Goal: Task Accomplishment & Management: Use online tool/utility

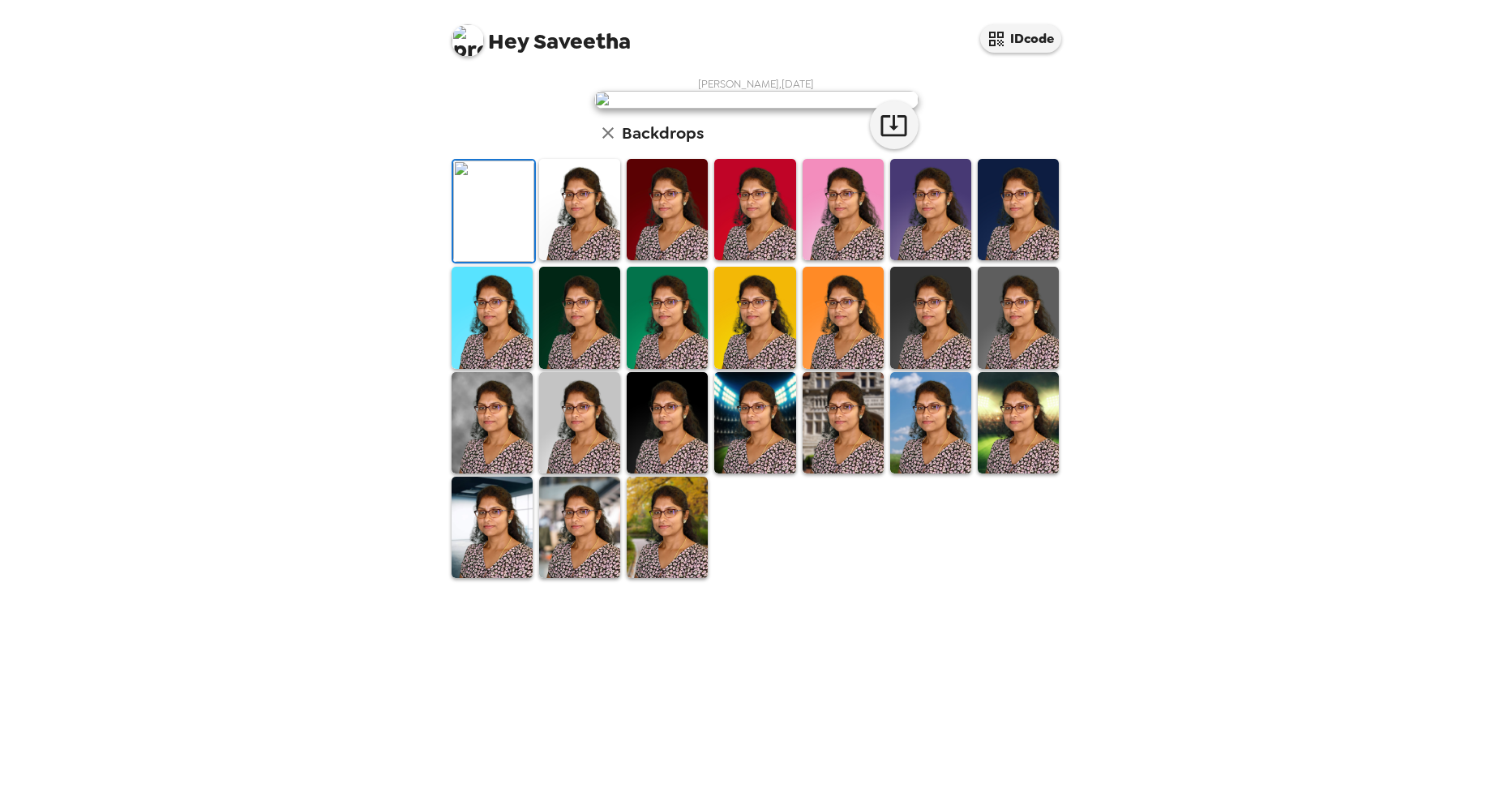
scroll to position [74, 0]
click at [745, 473] on img at bounding box center [754, 422] width 81 height 101
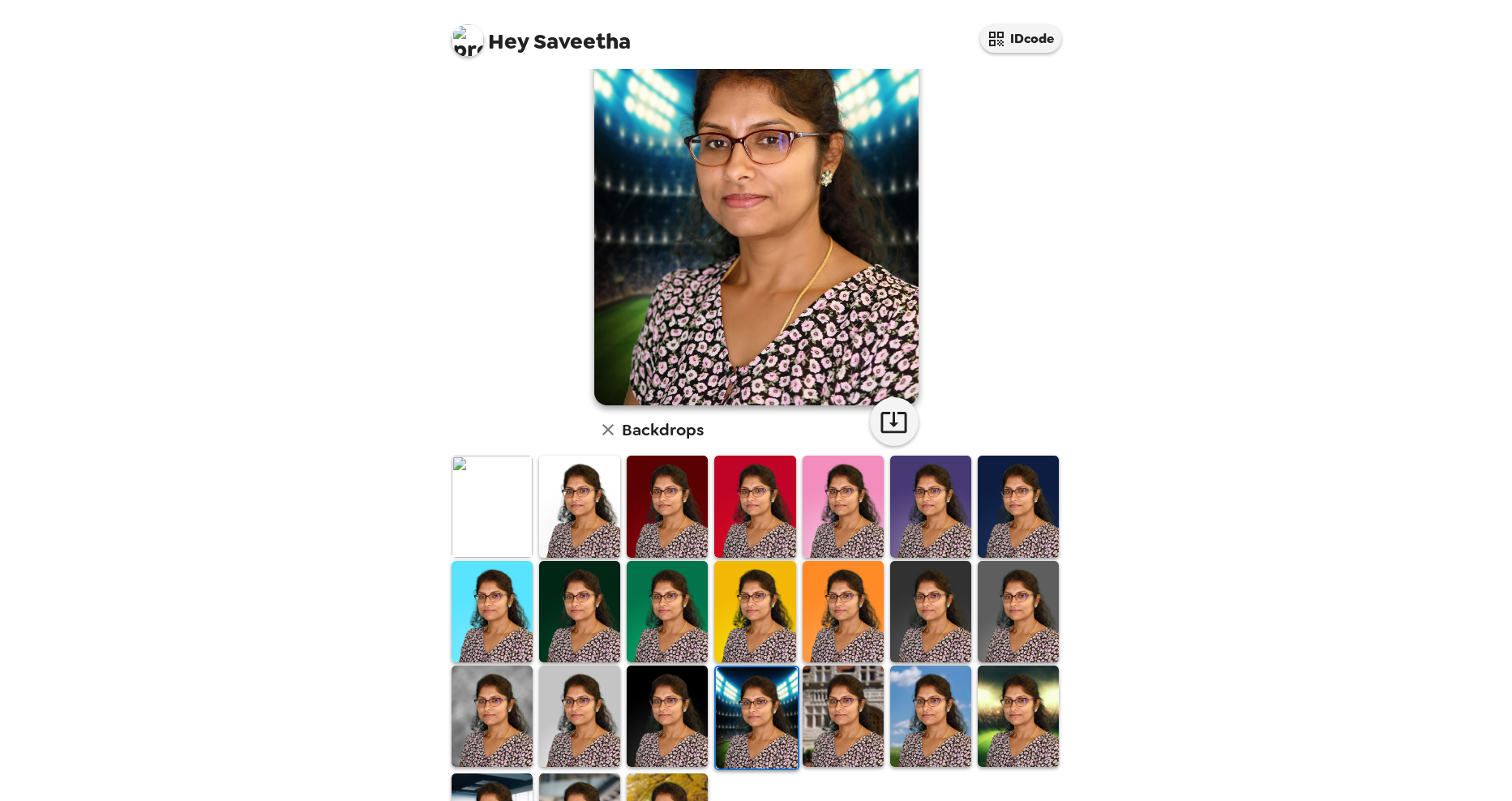
scroll to position [136, 0]
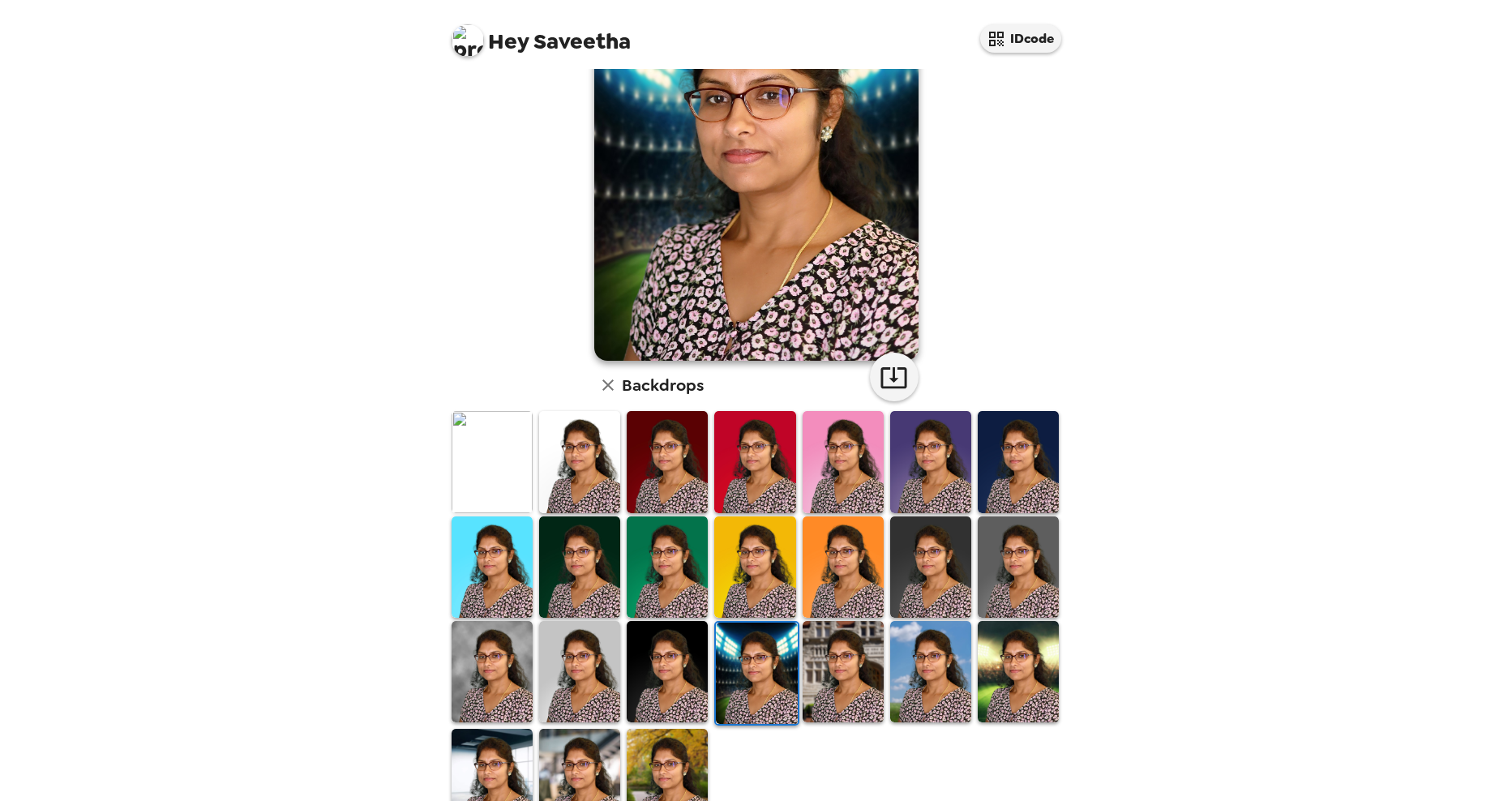
click at [802, 637] on img at bounding box center [842, 671] width 81 height 101
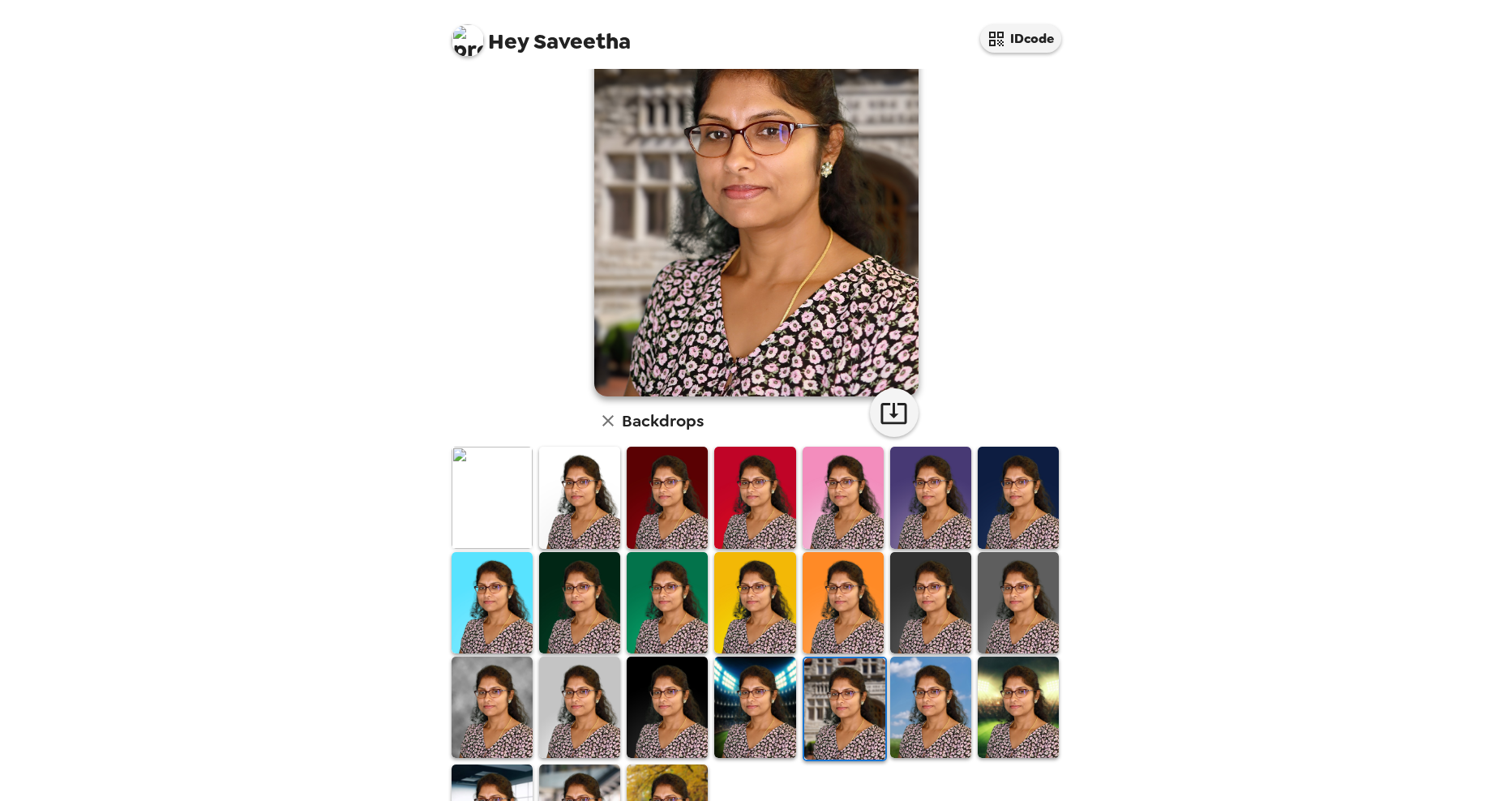
scroll to position [81, 0]
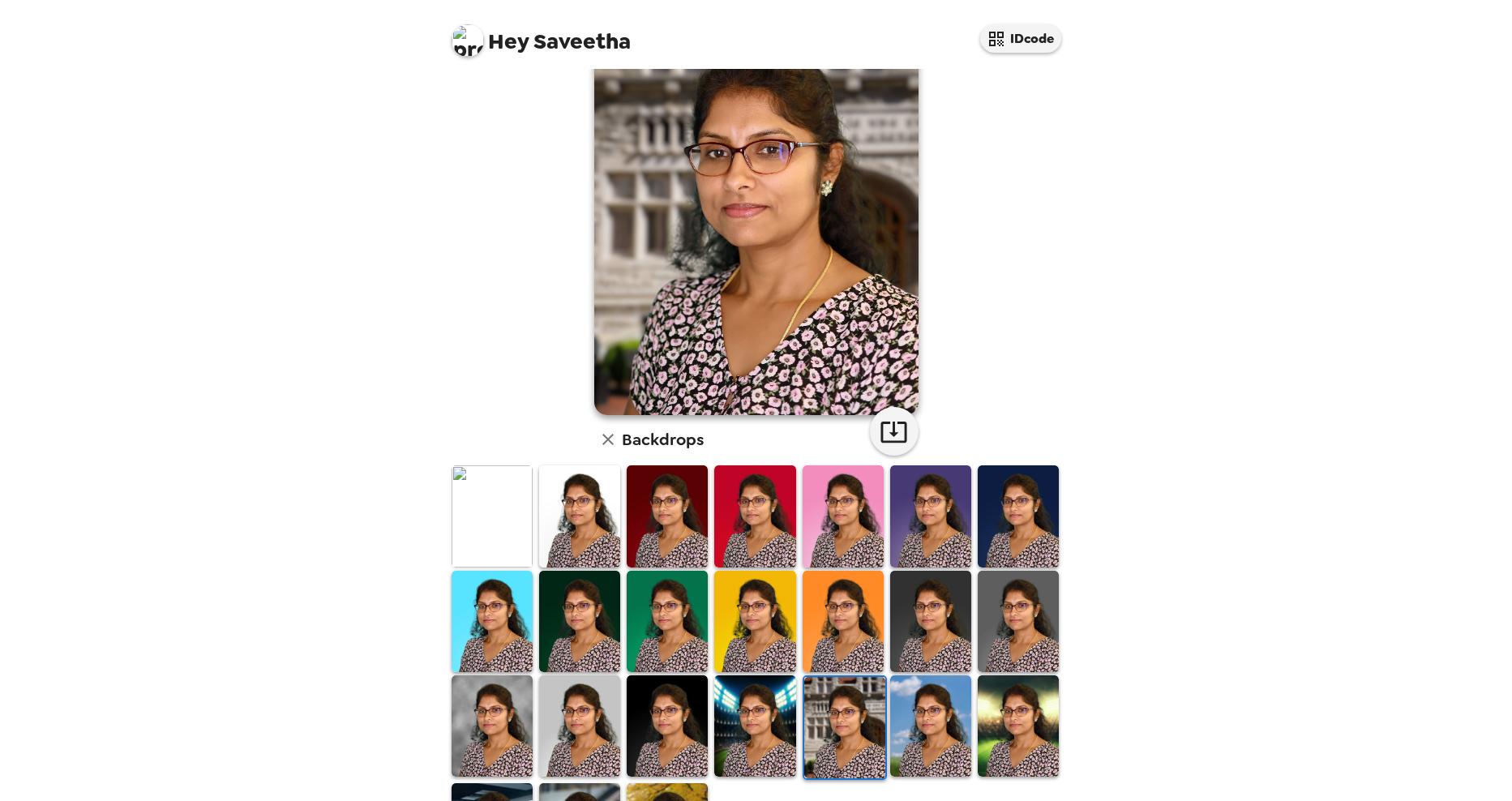
click at [906, 714] on img at bounding box center [930, 726] width 81 height 101
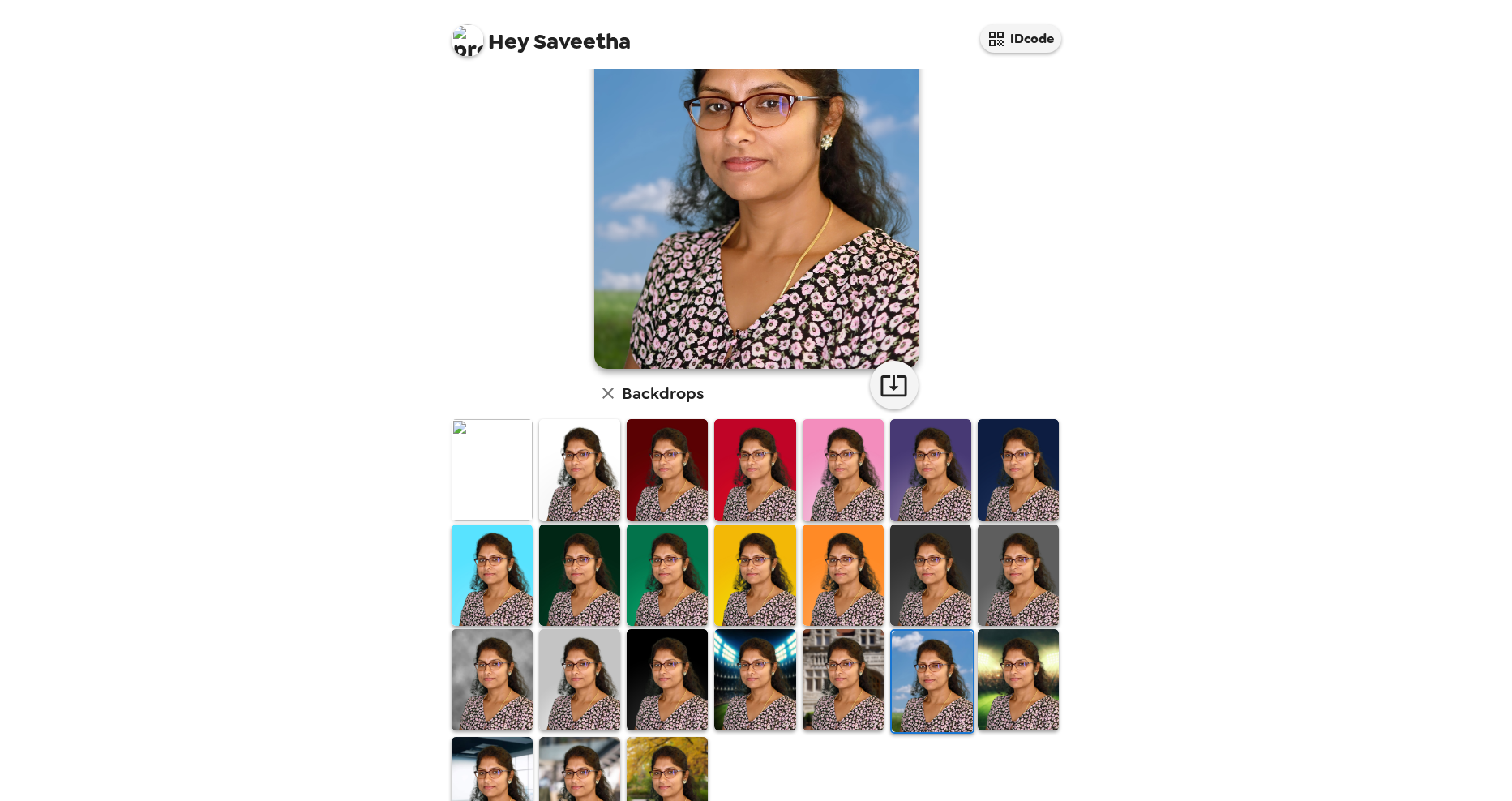
scroll to position [182, 0]
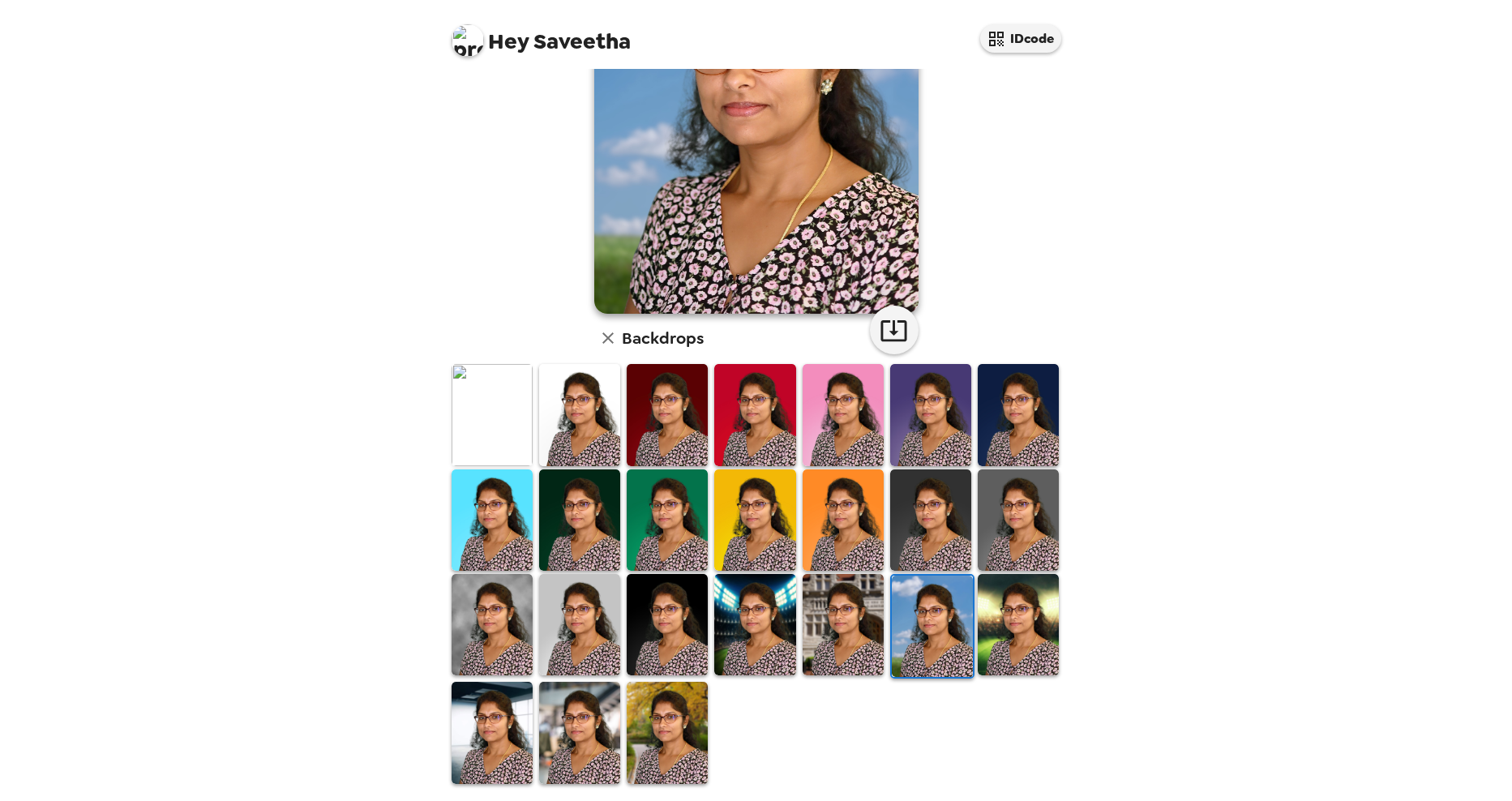
click at [635, 694] on img at bounding box center [666, 732] width 81 height 101
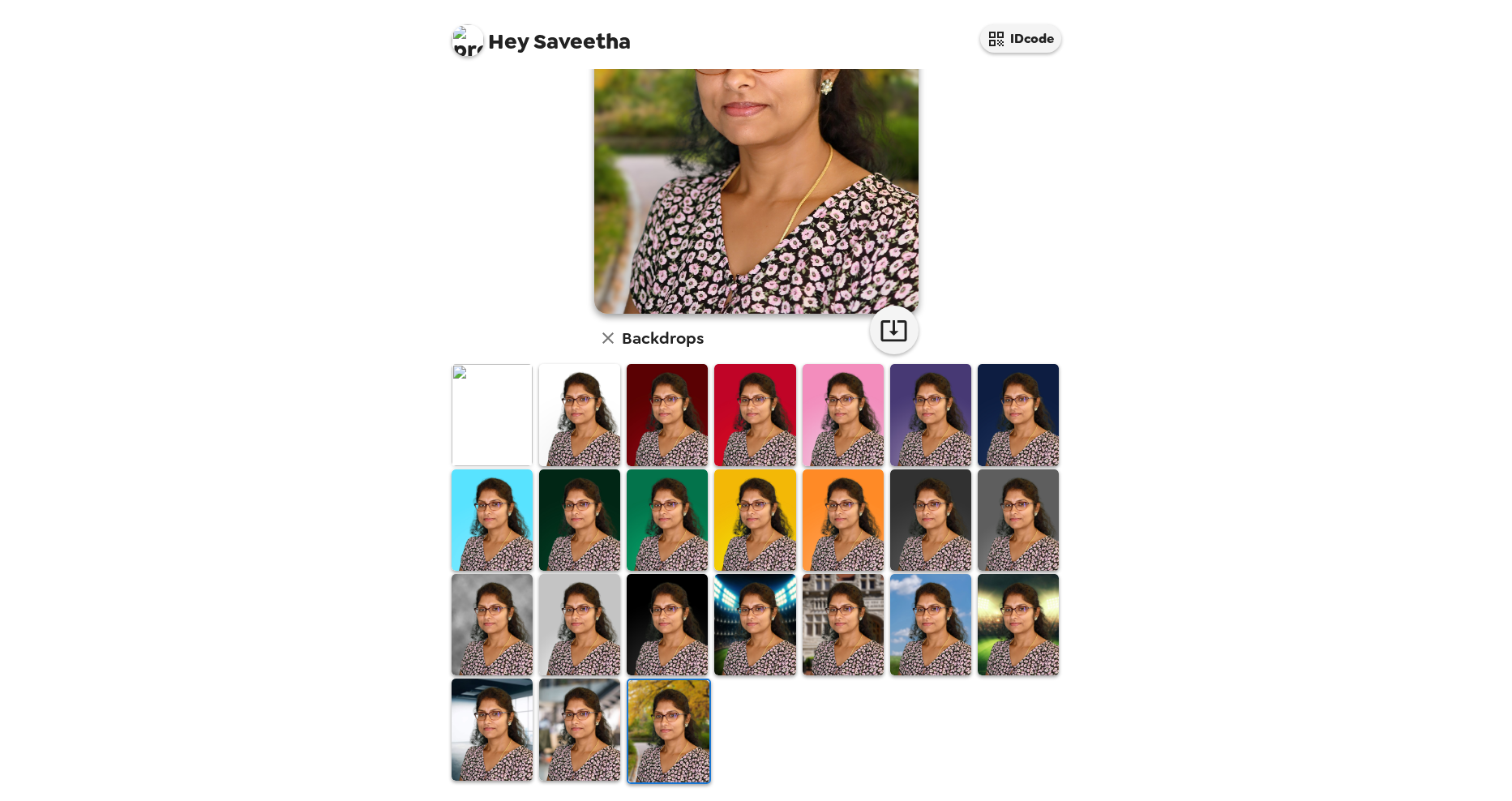
click at [994, 640] on img at bounding box center [1018, 624] width 81 height 101
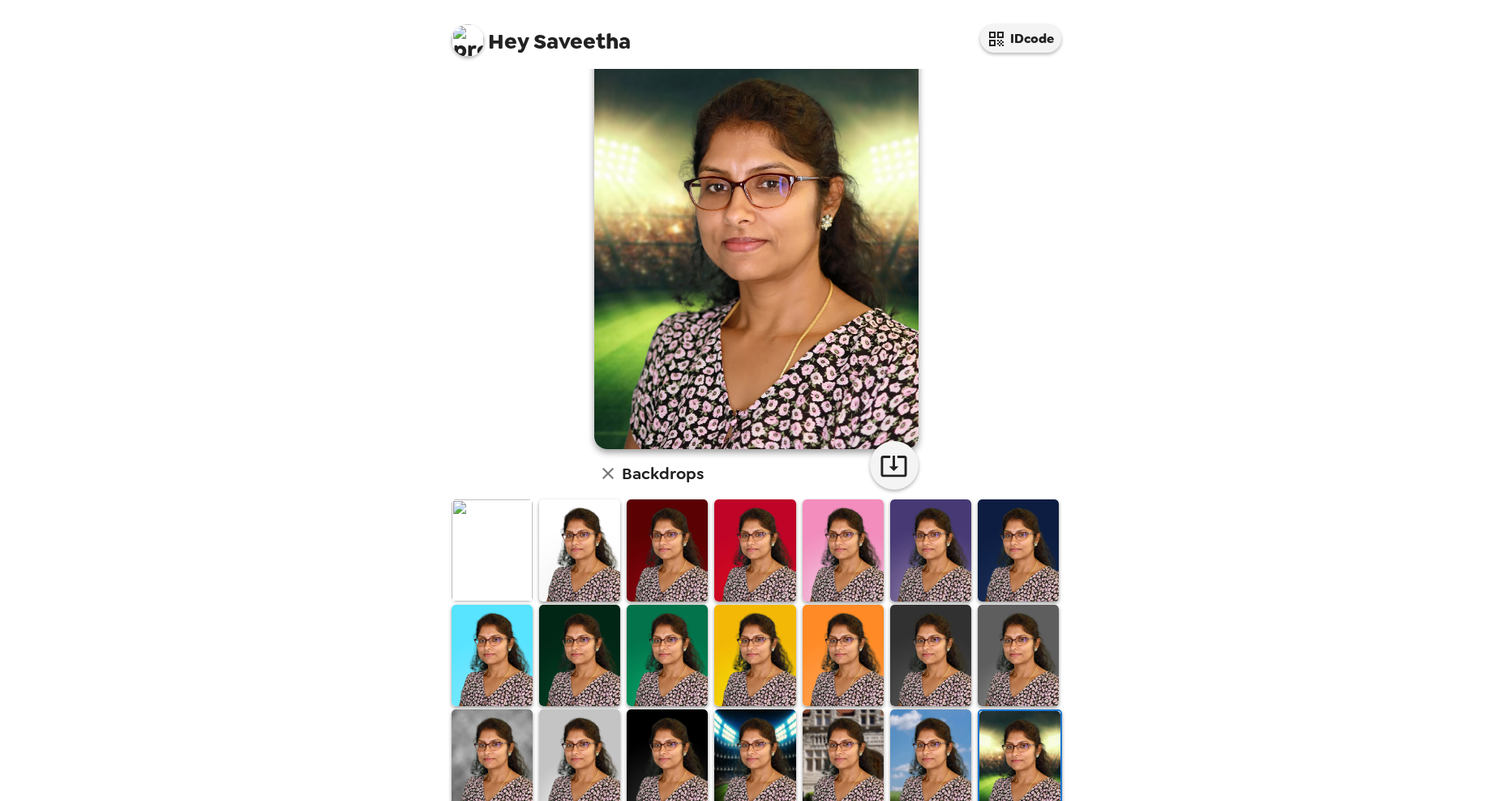
scroll to position [0, 0]
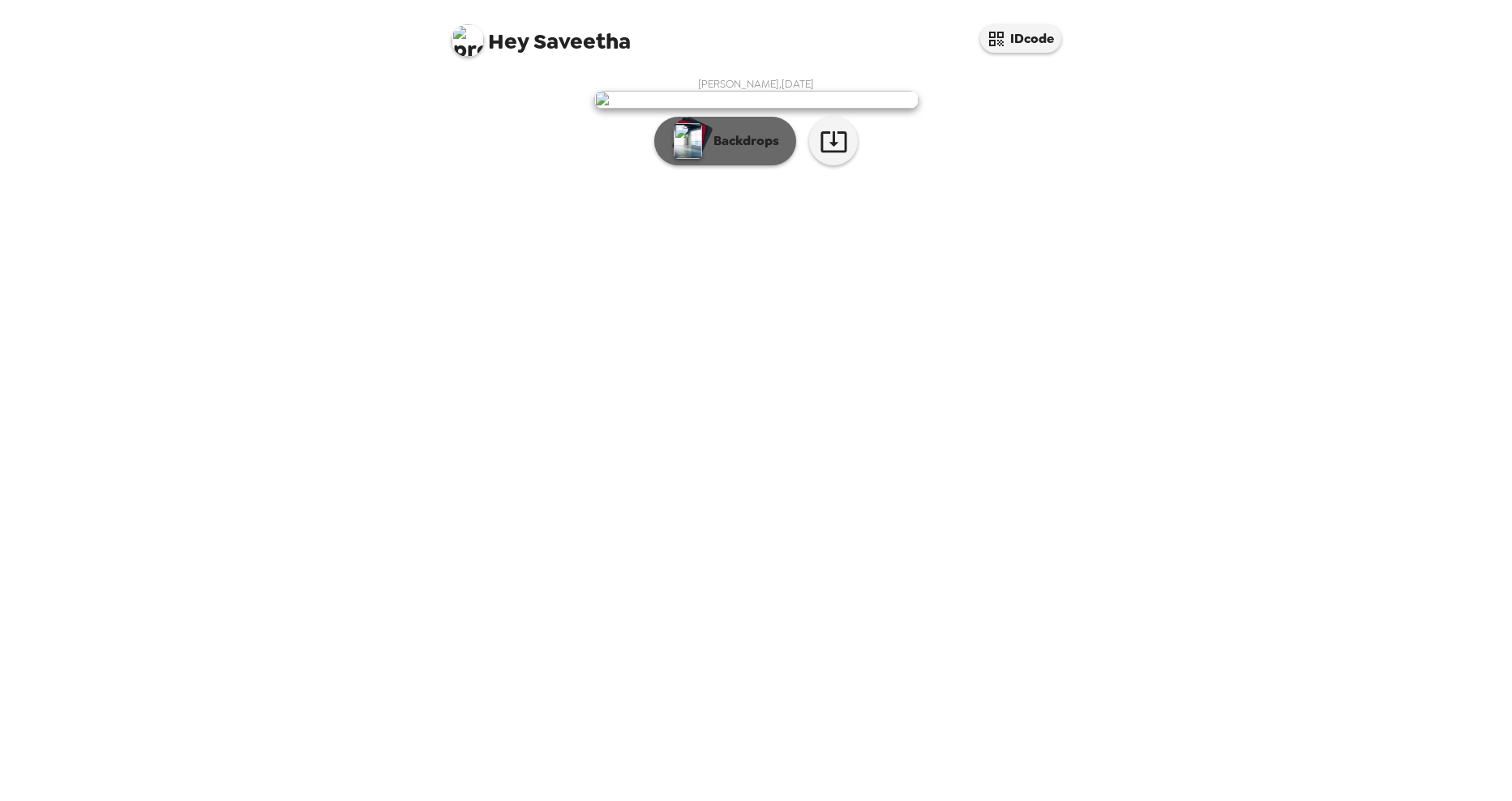
click at [690, 159] on img "button" at bounding box center [688, 141] width 29 height 35
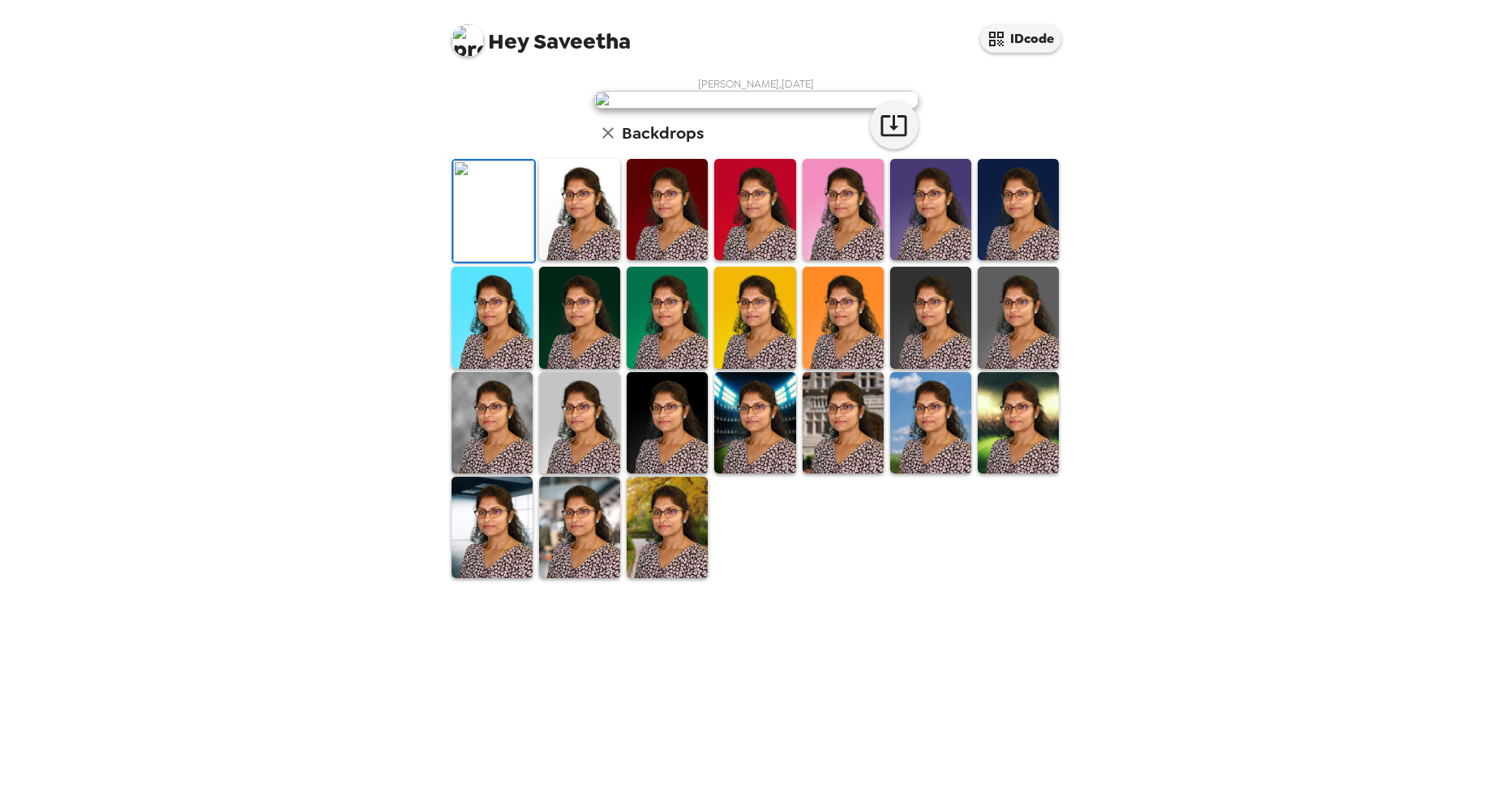
scroll to position [182, 0]
drag, startPoint x: 649, startPoint y: 732, endPoint x: 805, endPoint y: 440, distance: 331.1
click at [650, 578] on img at bounding box center [666, 527] width 81 height 101
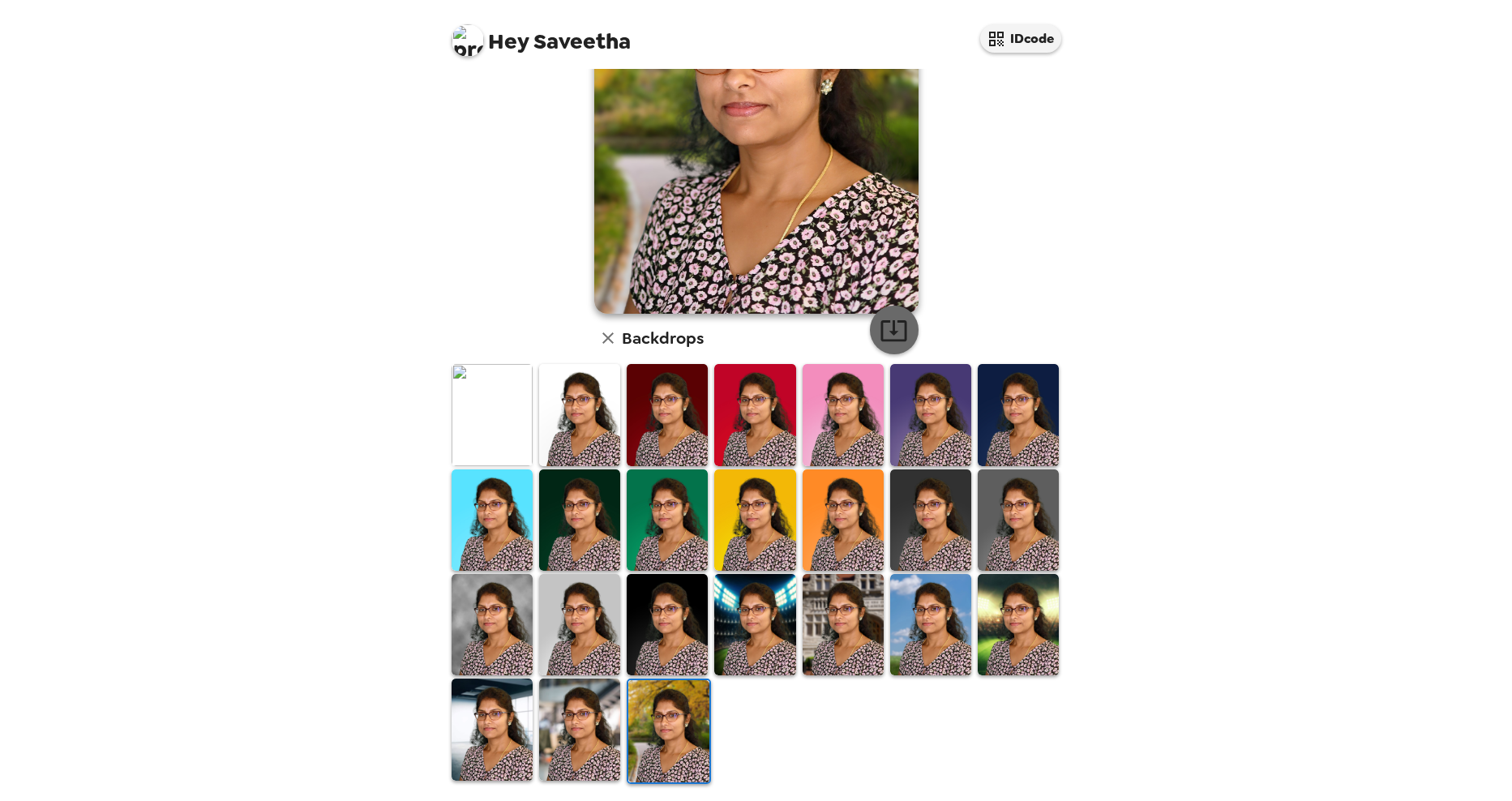
click at [893, 322] on icon "button" at bounding box center [893, 330] width 29 height 29
drag, startPoint x: 980, startPoint y: 295, endPoint x: 993, endPoint y: 584, distance: 289.3
click at [976, 305] on div "[PERSON_NAME] , [DATE] Backdrops" at bounding box center [756, 340] width 616 height 891
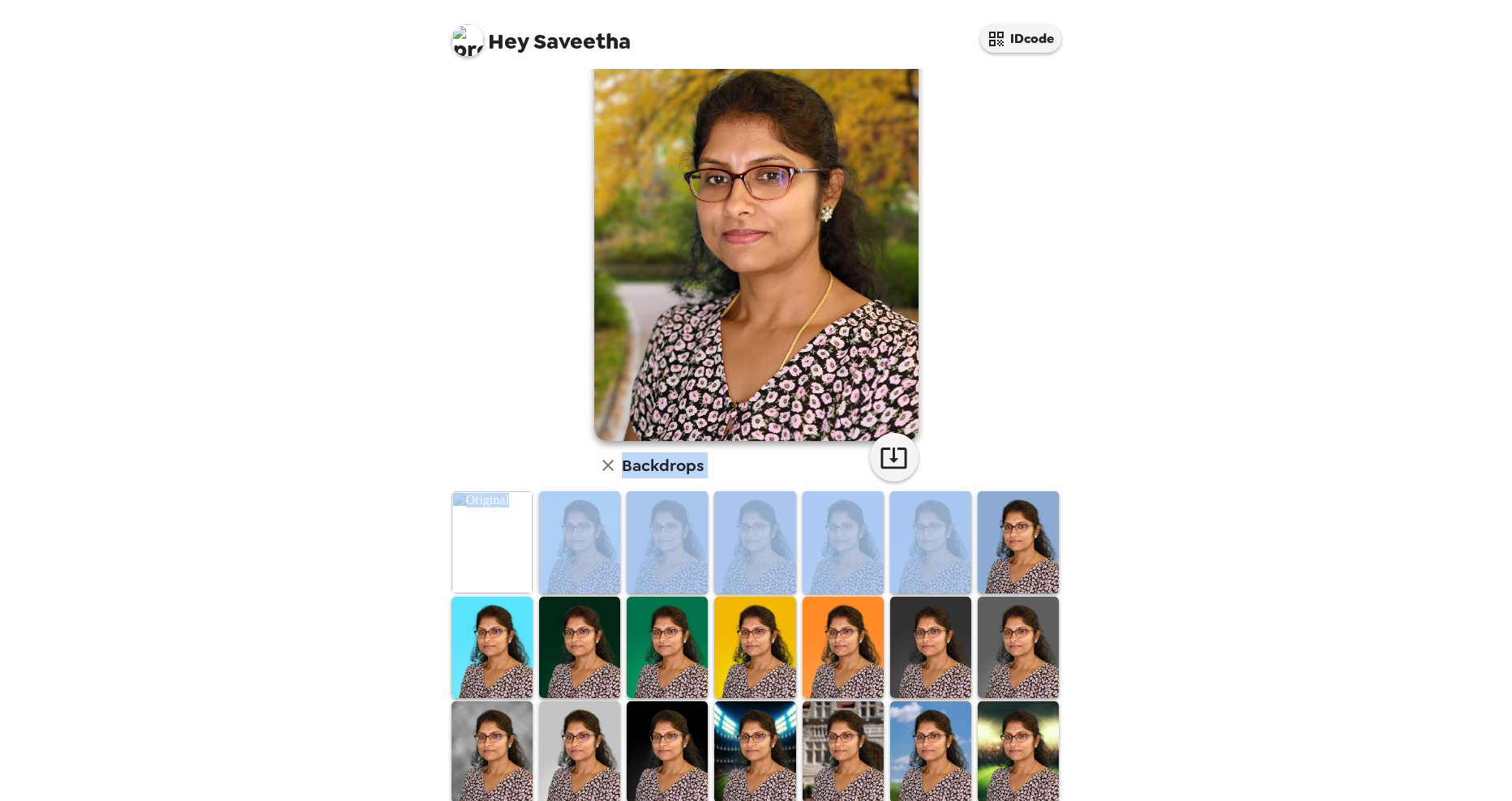
scroll to position [20, 0]
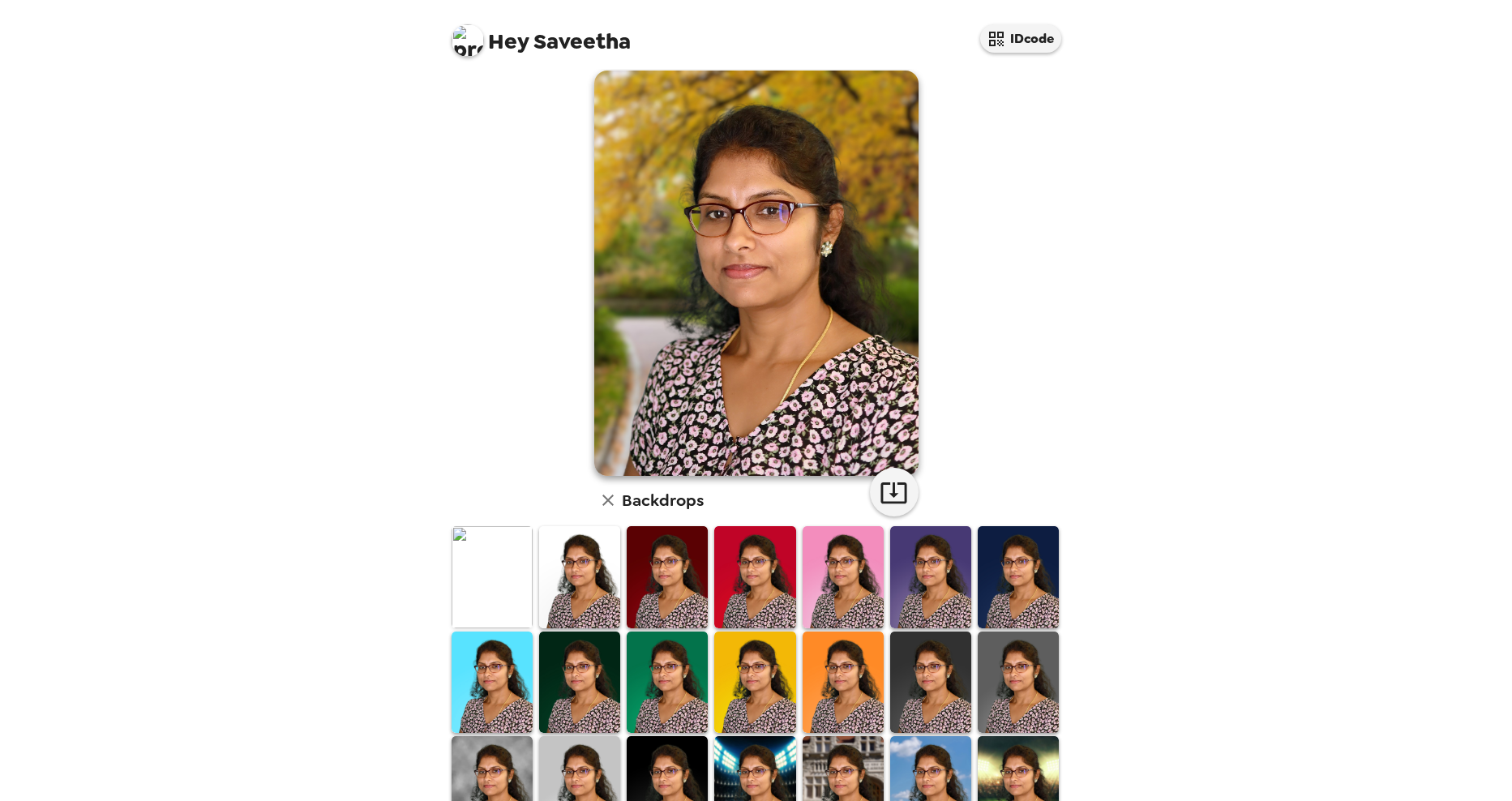
click at [309, 138] on div "Hey Saveetha IDcode [PERSON_NAME] , [DATE] Backdrops" at bounding box center [756, 400] width 1512 height 801
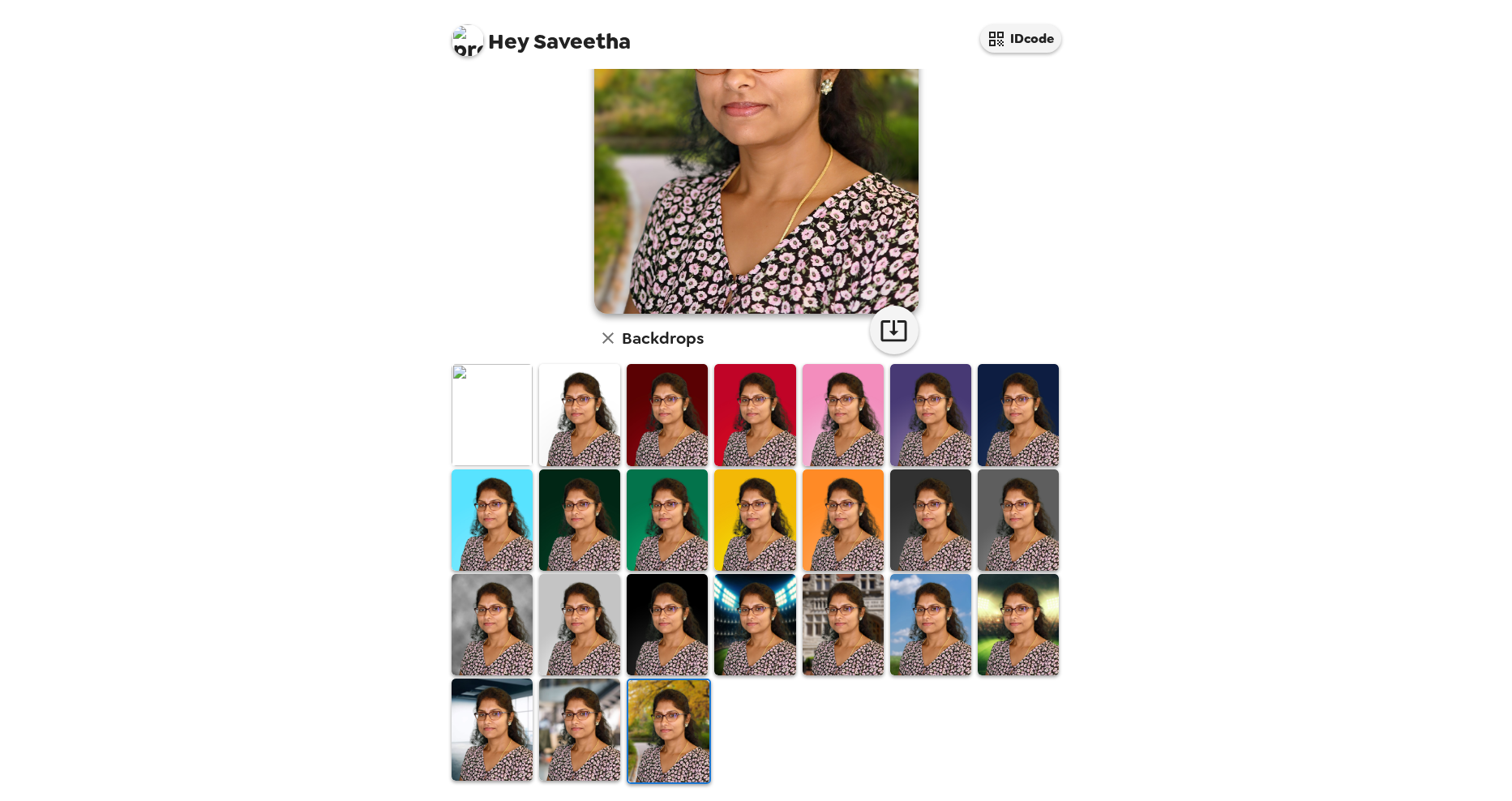
scroll to position [182, 0]
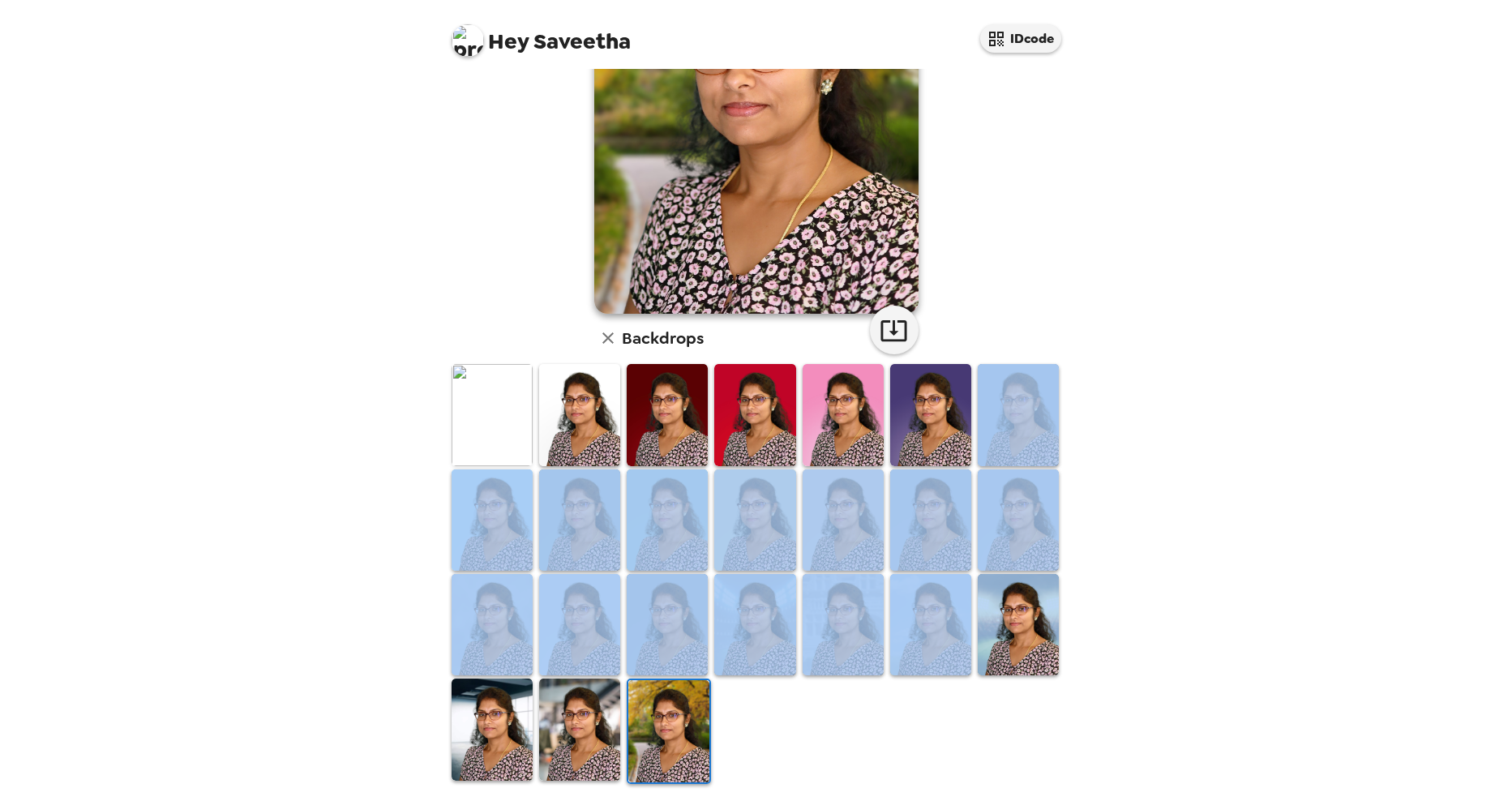
drag, startPoint x: 1072, startPoint y: 559, endPoint x: 987, endPoint y: 712, distance: 175.0
click at [987, 712] on div "Hey Saveetha IDcode [PERSON_NAME] , [DATE] Backdrops" at bounding box center [756, 400] width 1512 height 801
click at [519, 507] on img at bounding box center [492, 519] width 81 height 101
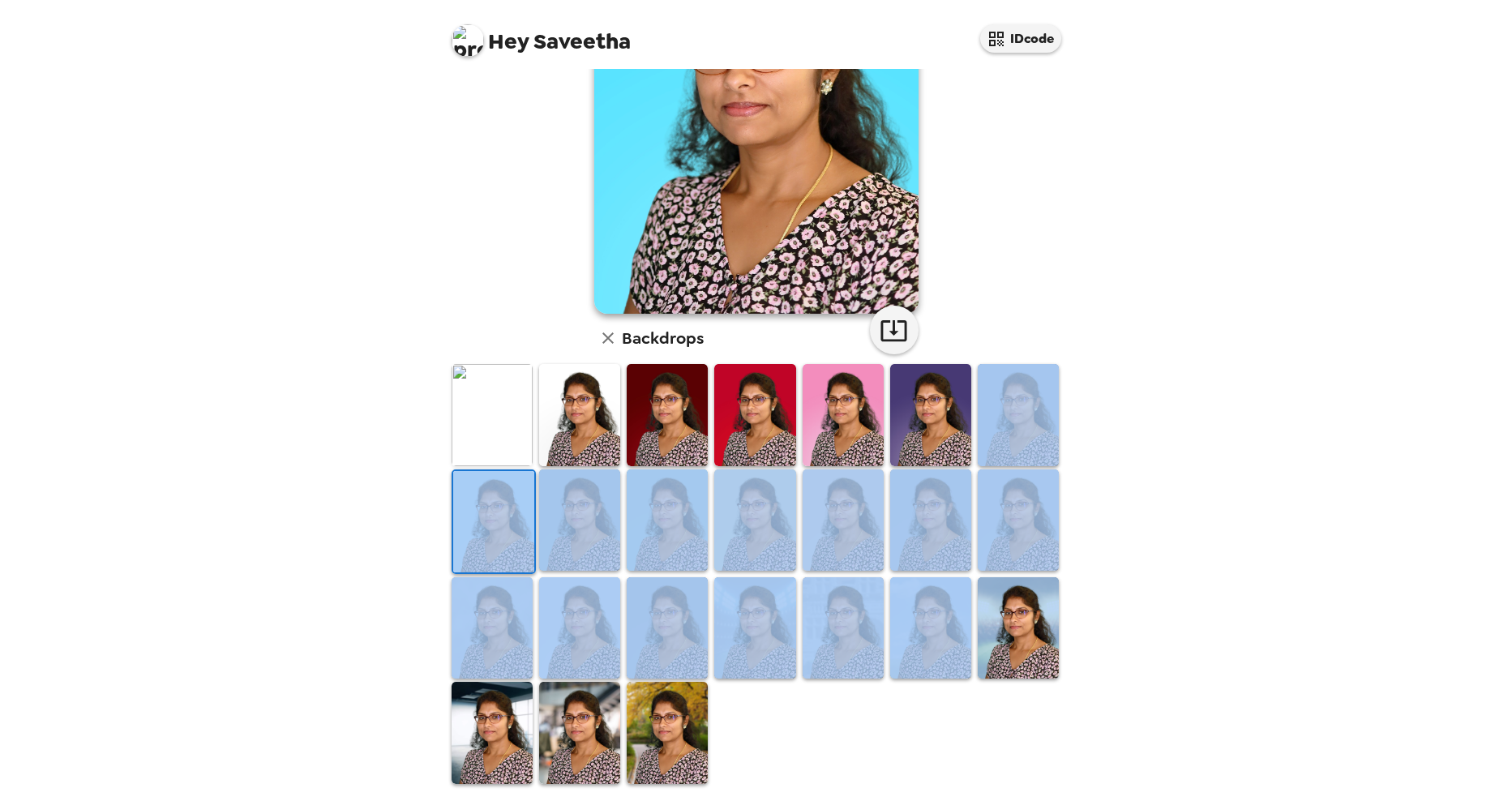
click at [279, 697] on div "Hey Saveetha IDcode [PERSON_NAME] , [DATE] Backdrops" at bounding box center [756, 400] width 1512 height 801
